Goal: Task Accomplishment & Management: Use online tool/utility

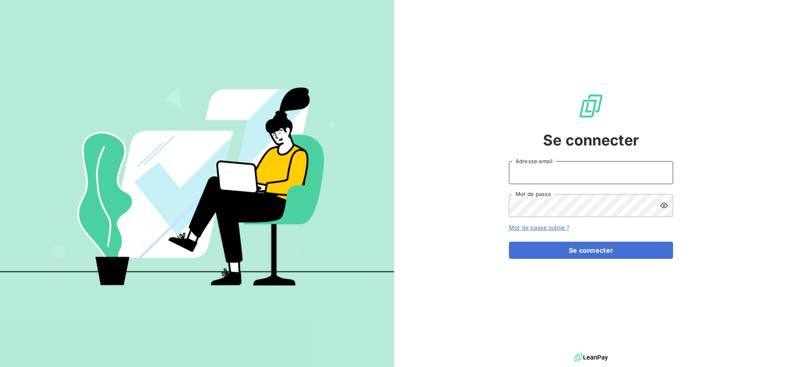
click at [528, 173] on input "Adresse email" at bounding box center [591, 172] width 164 height 23
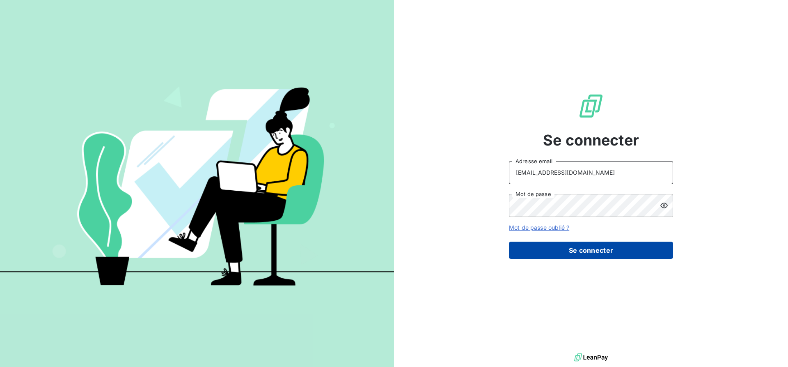
type input "[EMAIL_ADDRESS][DOMAIN_NAME]"
click at [571, 253] on button "Se connecter" at bounding box center [591, 249] width 164 height 17
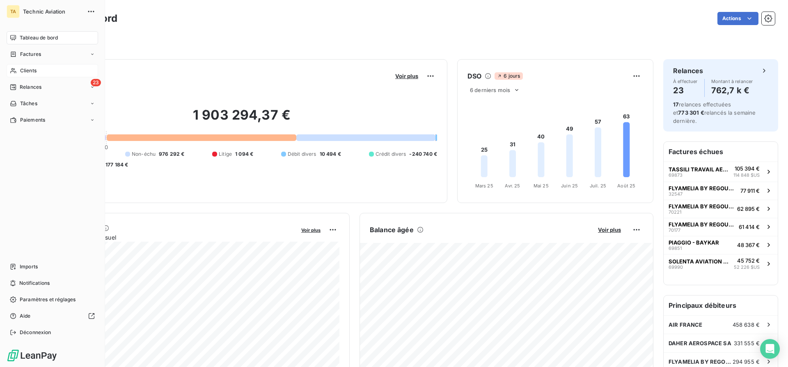
click at [14, 70] on icon at bounding box center [13, 70] width 7 height 7
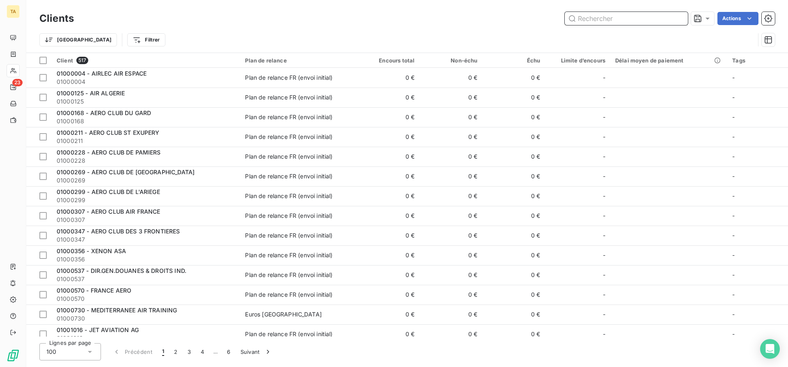
click at [589, 16] on input "text" at bounding box center [626, 18] width 123 height 13
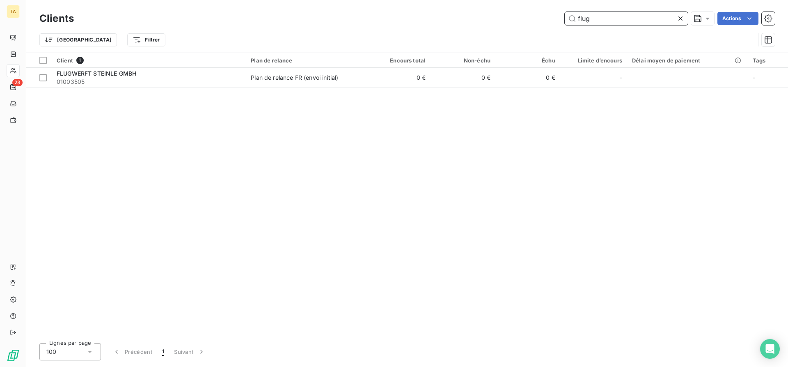
drag, startPoint x: 599, startPoint y: 18, endPoint x: 549, endPoint y: 18, distance: 50.1
click at [565, 18] on input "flug" at bounding box center [626, 18] width 123 height 13
type input "m"
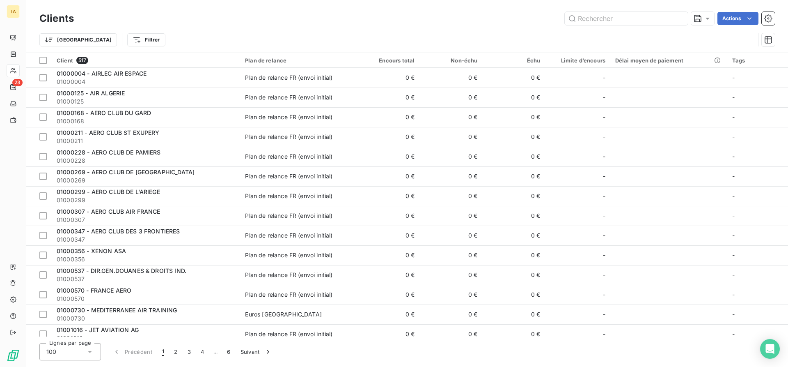
click at [364, 28] on div "Trier Filtrer" at bounding box center [407, 39] width 736 height 25
